Goal: Book appointment/travel/reservation

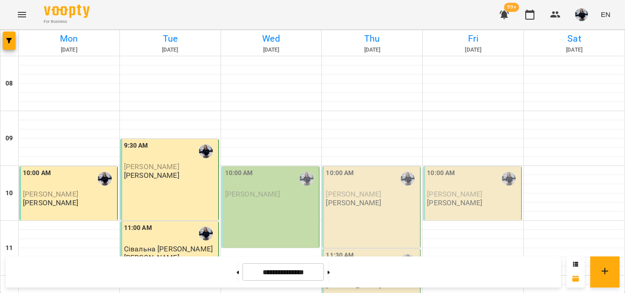
scroll to position [454, 0]
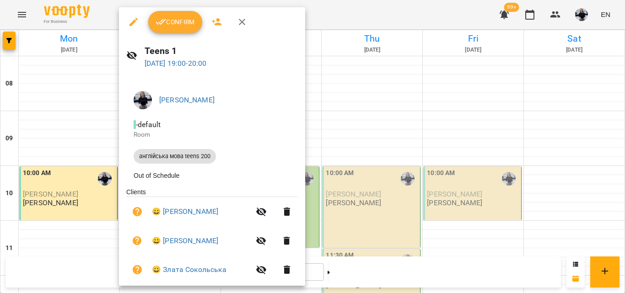
click at [183, 30] on button "Confirm" at bounding box center [175, 22] width 54 height 22
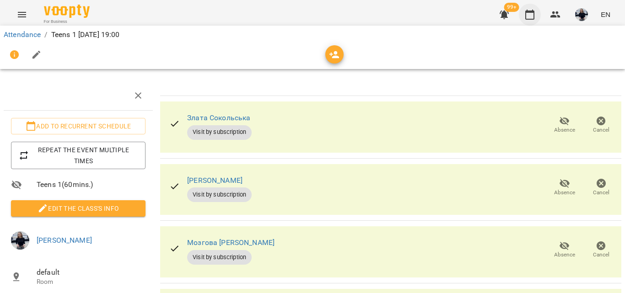
click at [528, 15] on icon "button" at bounding box center [530, 14] width 11 height 11
